Goal: Navigation & Orientation: Find specific page/section

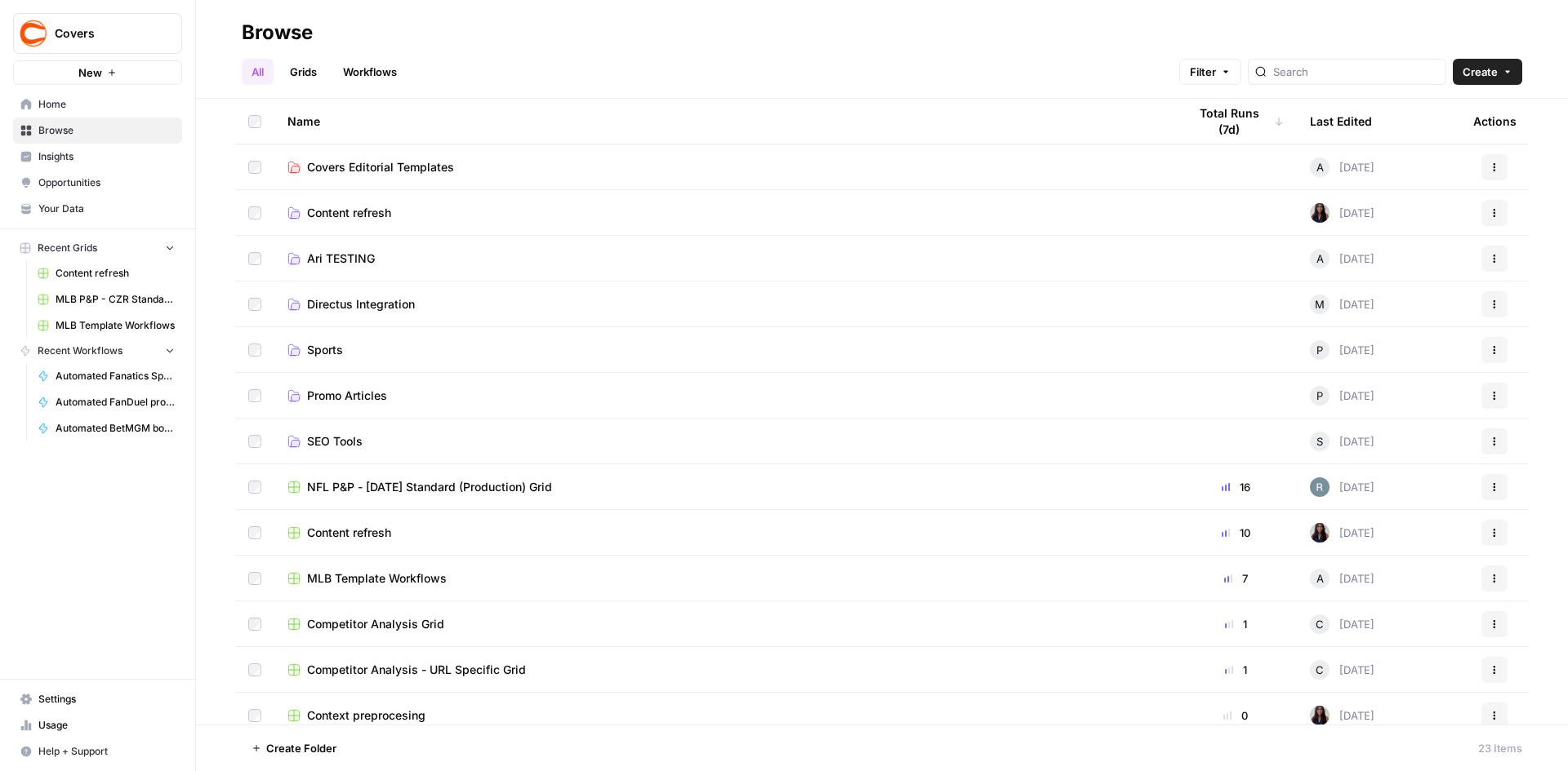
click at [383, 398] on span "Promo Articles" at bounding box center [347, 396] width 80 height 17
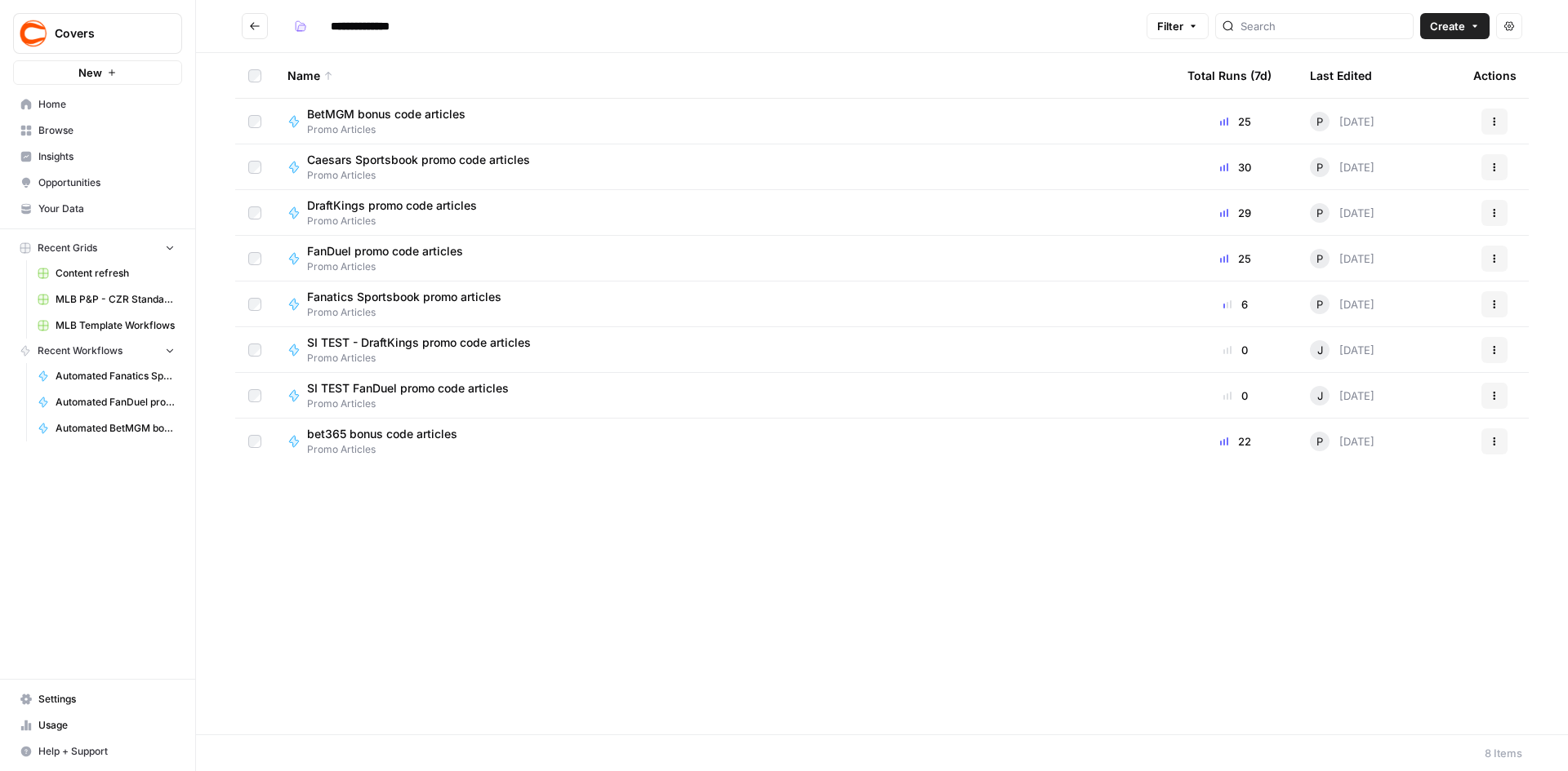
click at [260, 27] on button "Go back" at bounding box center [255, 26] width 26 height 26
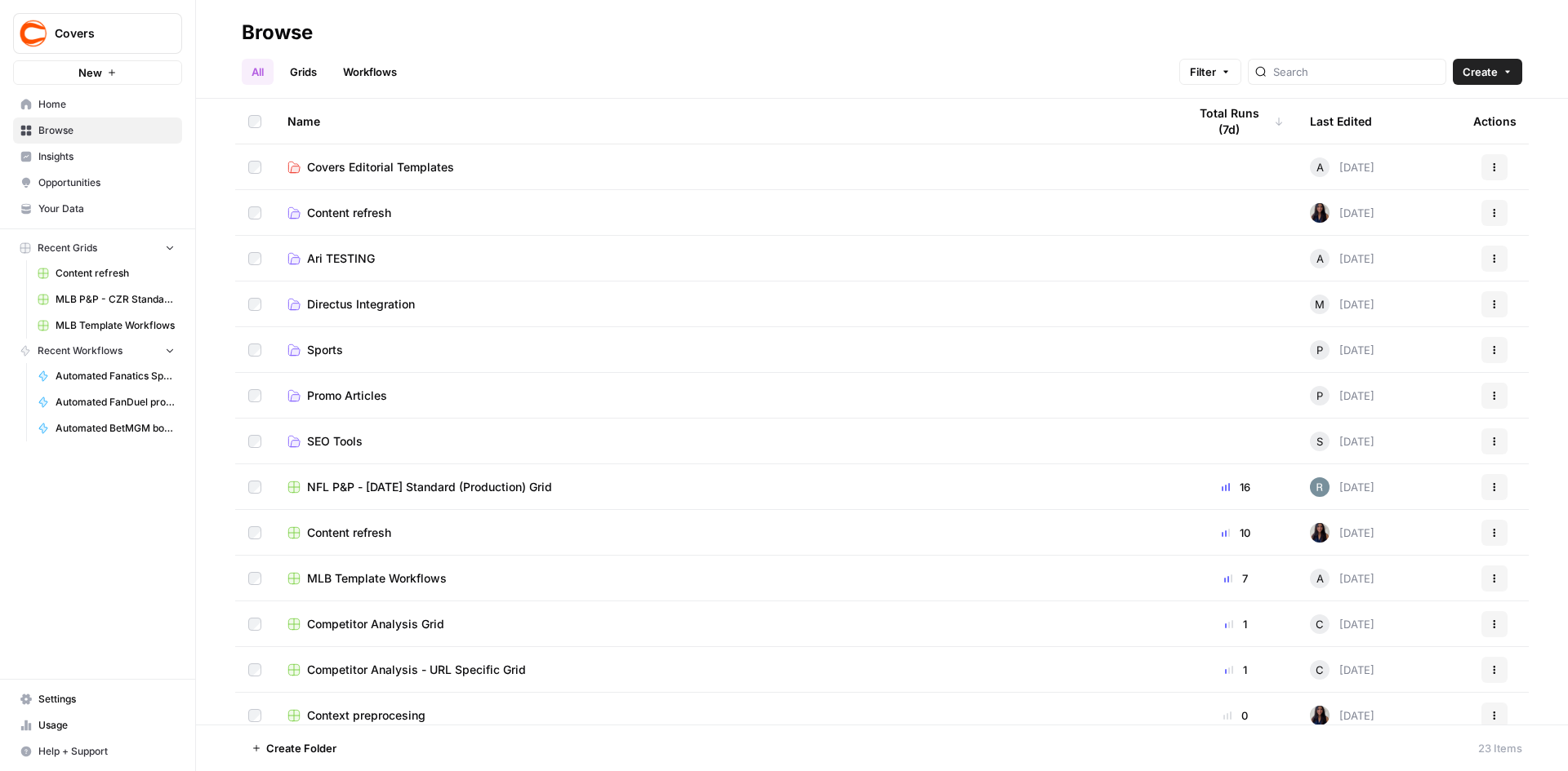
click at [339, 315] on td "Directus Integration" at bounding box center [724, 304] width 900 height 45
click at [357, 312] on span "Directus Integration" at bounding box center [361, 305] width 108 height 17
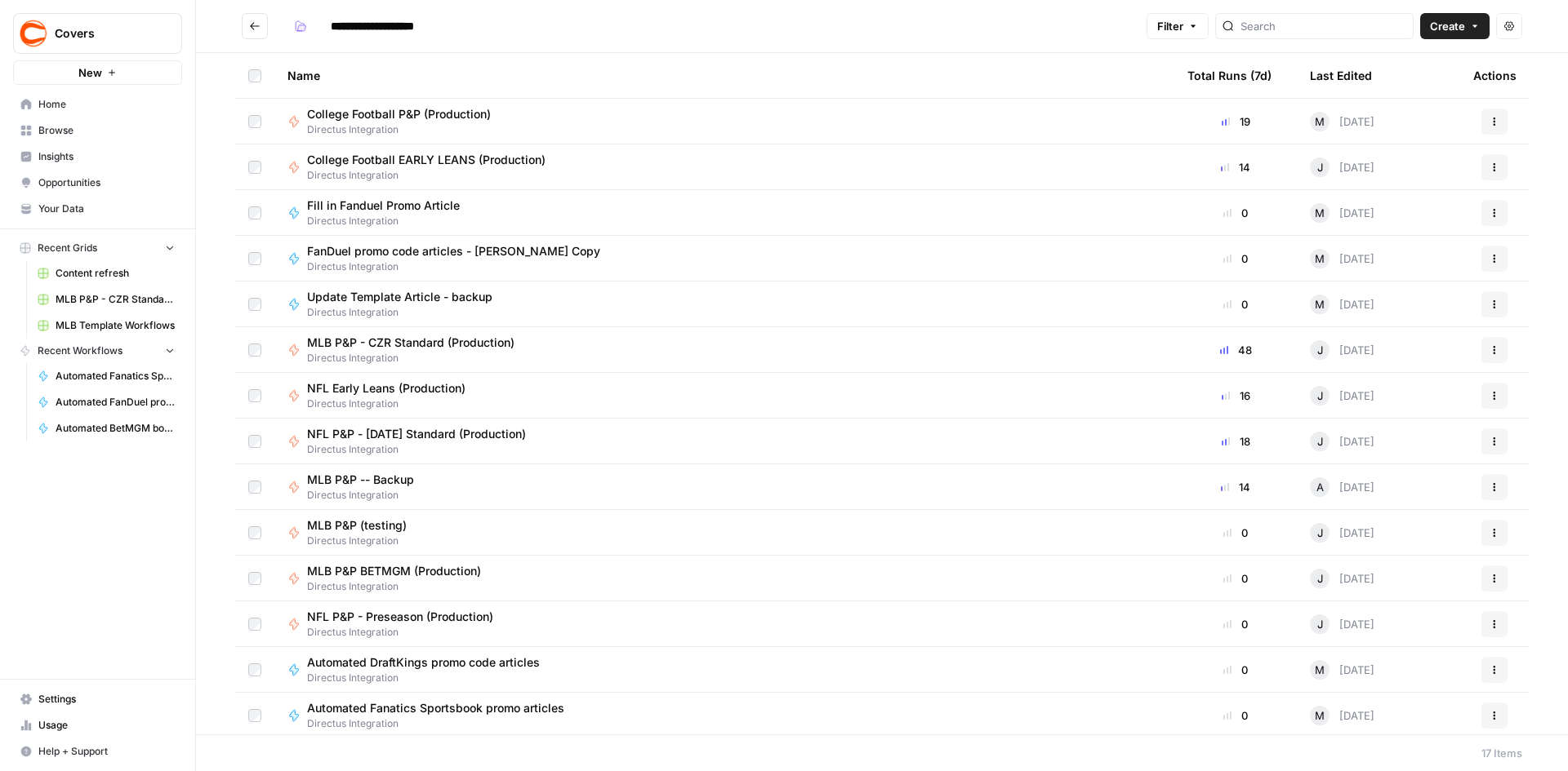
click at [296, 74] on div "Name" at bounding box center [724, 75] width 874 height 45
